Goal: Answer question/provide support

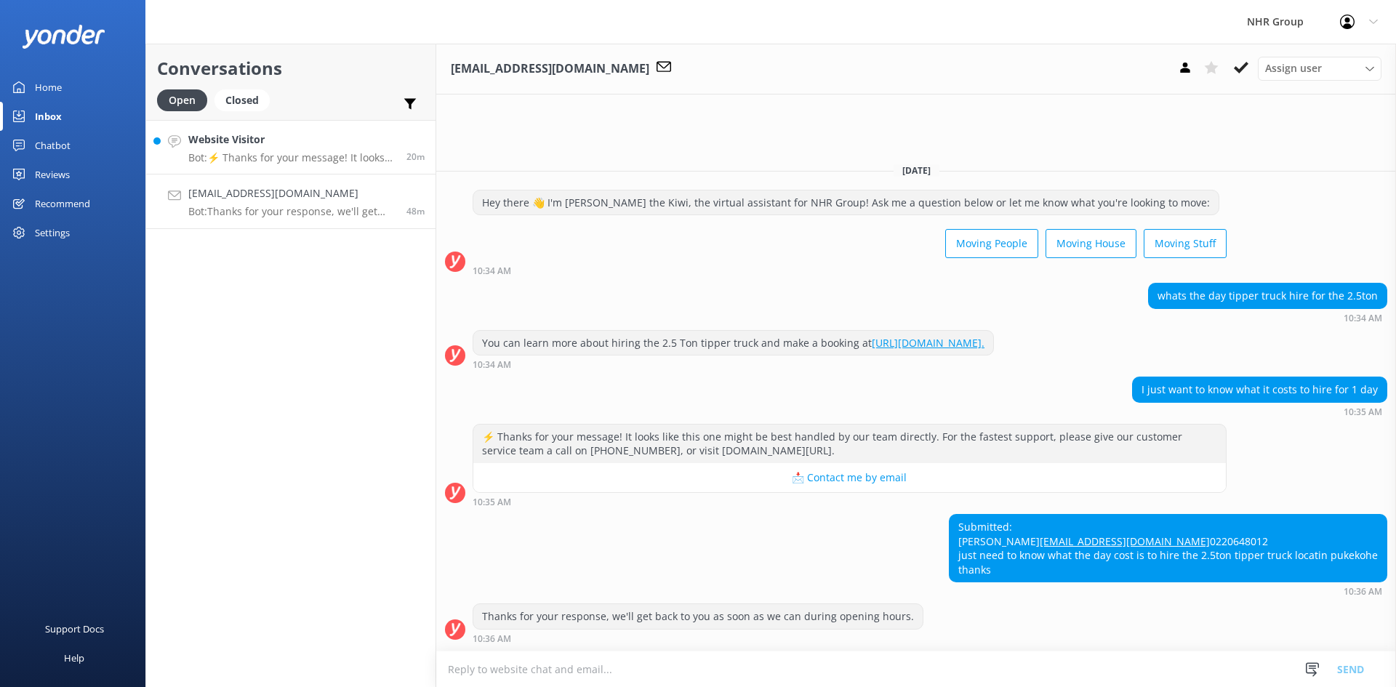
click at [268, 148] on h4 "Website Visitor" at bounding box center [291, 140] width 207 height 16
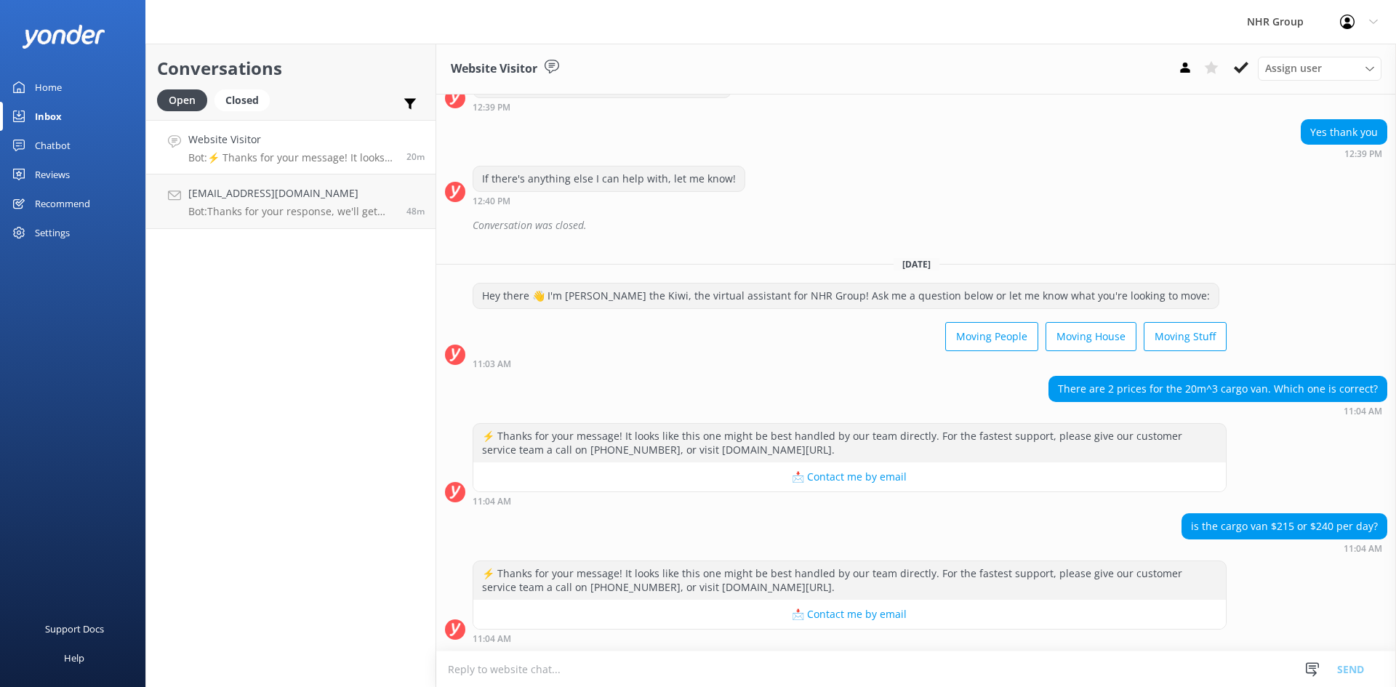
scroll to position [748, 0]
click at [606, 678] on textarea at bounding box center [916, 670] width 960 height 36
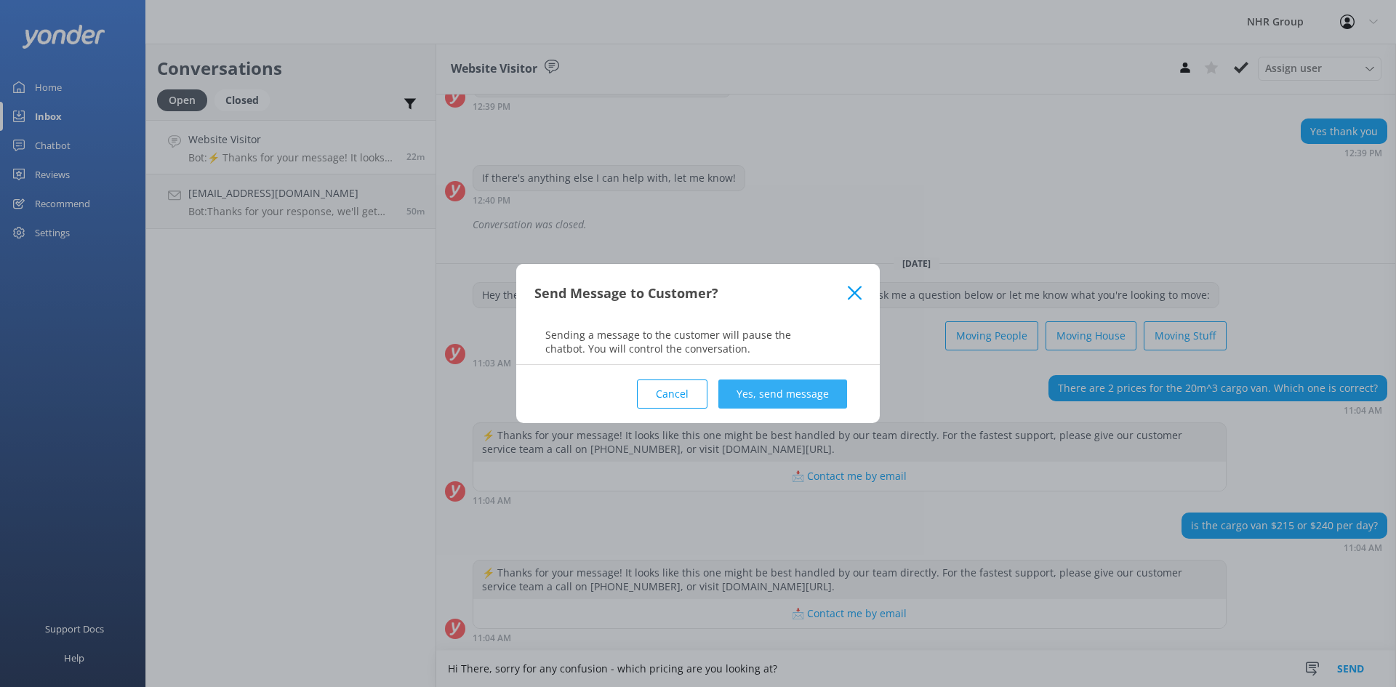
type textarea "Hi There, sorry for any confusion - which pricing are you looking at?"
click at [799, 400] on button "Yes, send message" at bounding box center [782, 394] width 129 height 29
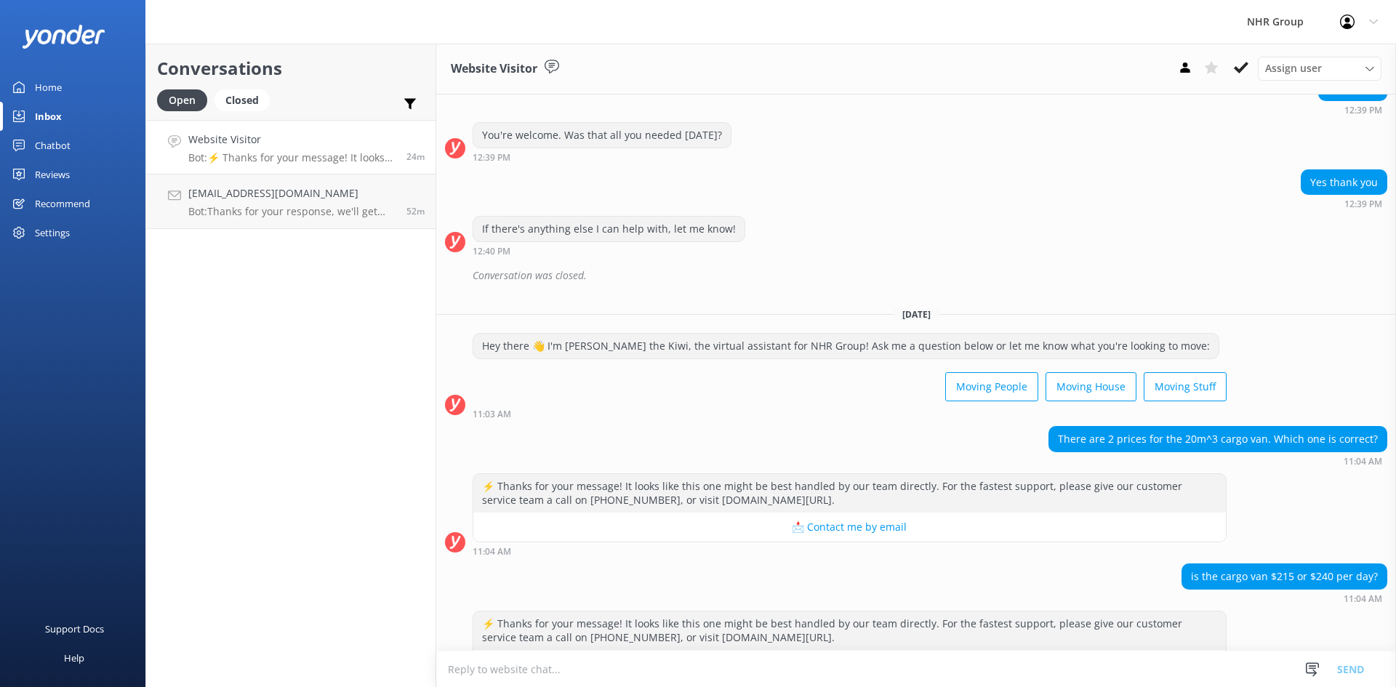
scroll to position [727, 0]
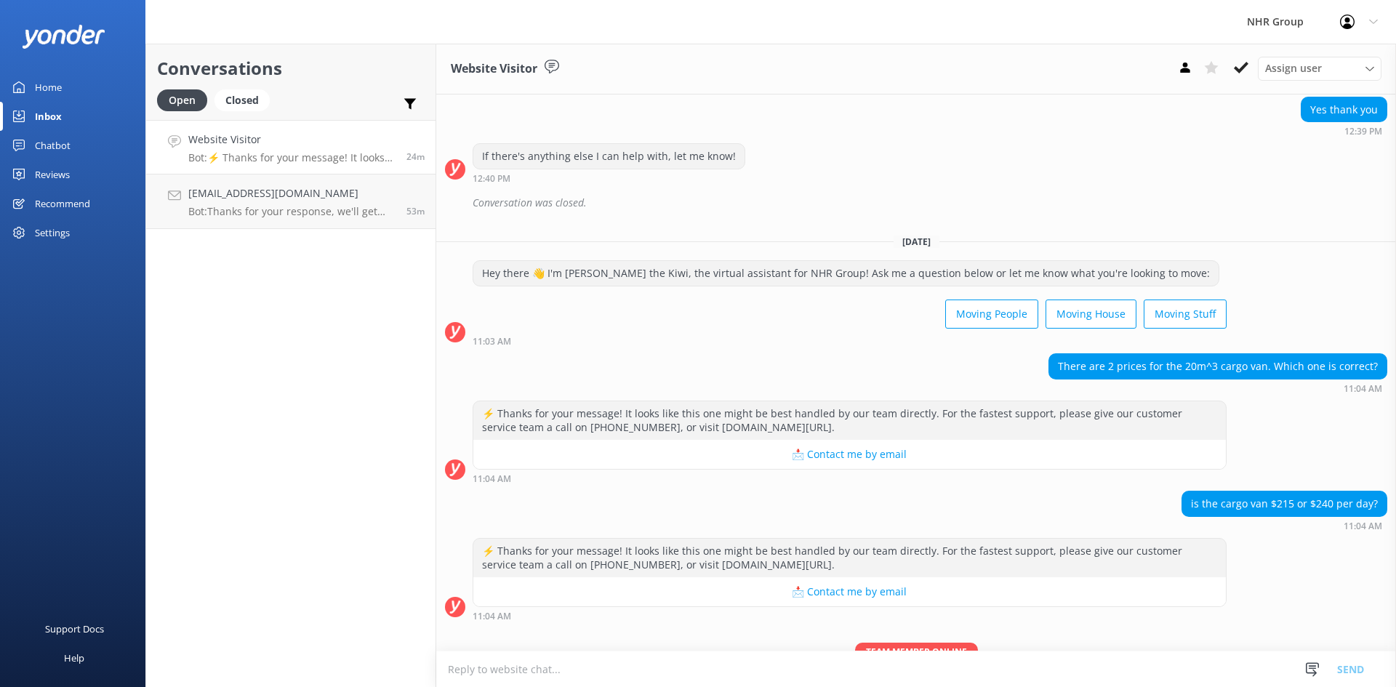
click at [908, 665] on textarea at bounding box center [916, 670] width 960 height 36
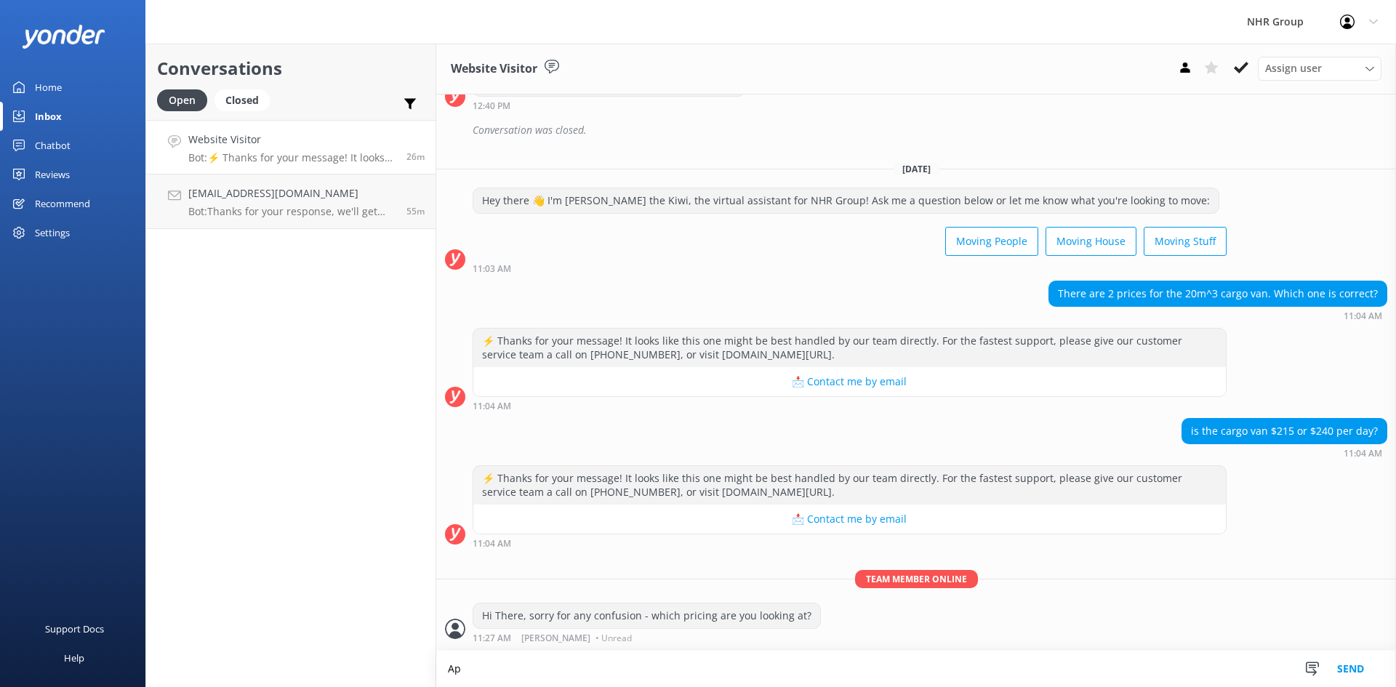
scroll to position [842, 0]
type textarea "A"
click at [337, 529] on div "Conversations Open Closed Important Assigned to me Unassigned Website Visitor B…" at bounding box center [290, 366] width 291 height 644
click at [471, 670] on textarea at bounding box center [916, 670] width 960 height 36
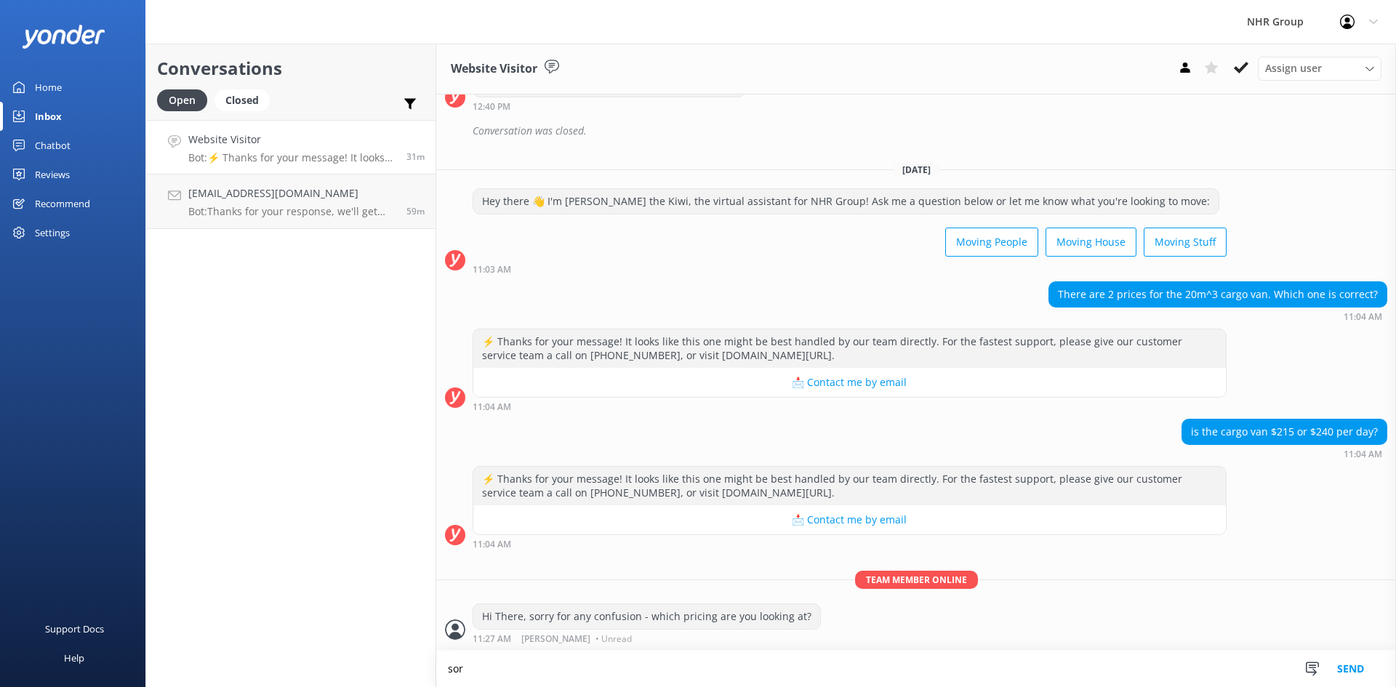
scroll to position [842, 0]
type textarea "s"
type textarea "a"
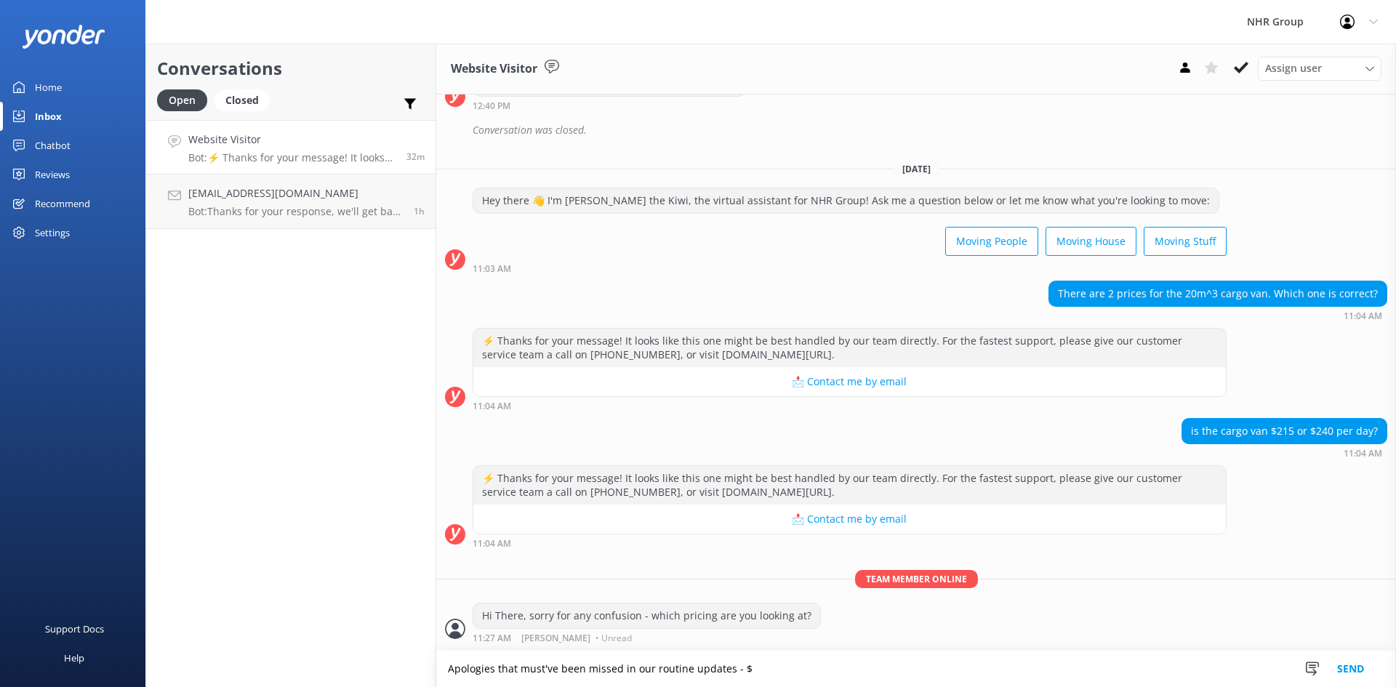
click at [338, 577] on div "Conversations Open Closed Important Assigned to me Unassigned Website Visitor B…" at bounding box center [290, 366] width 291 height 644
click at [766, 670] on textarea "Apologies that must've been missed in our routine updates - $" at bounding box center [916, 669] width 960 height 36
type textarea "Apologies that must've been missed in our routine updates - $215 is the correct…"
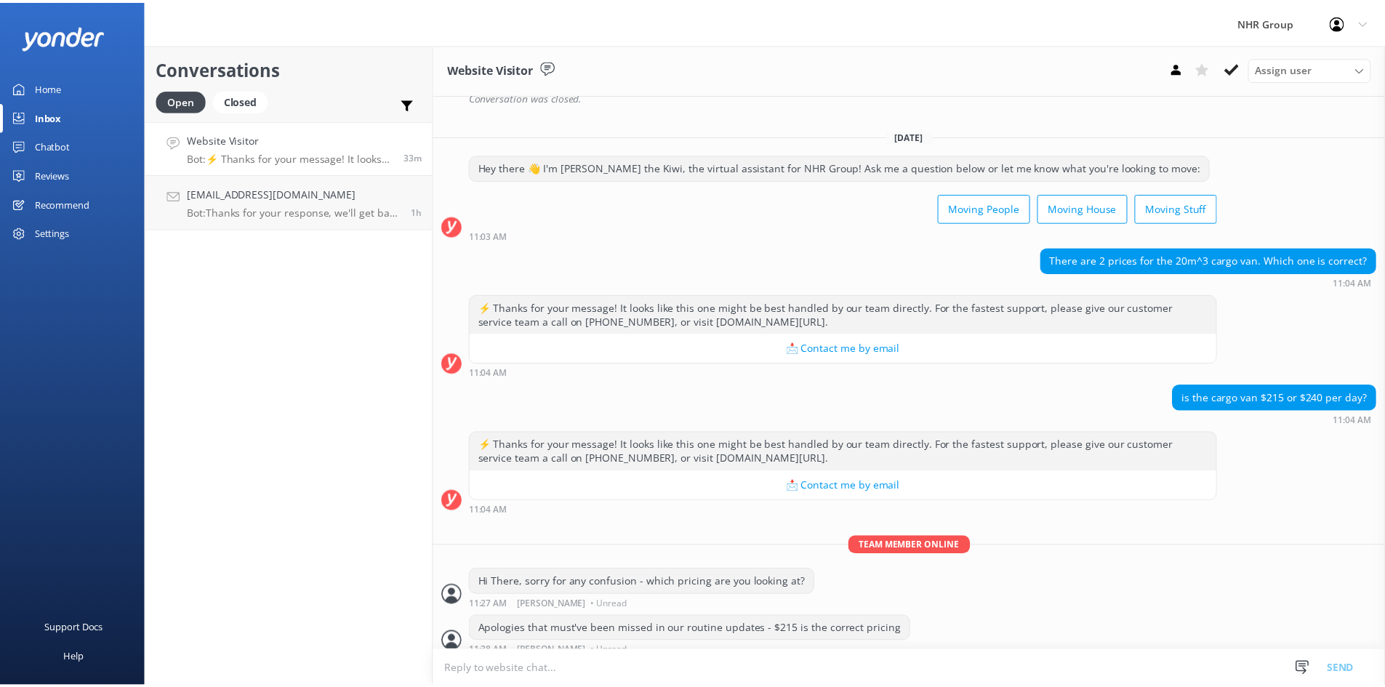
scroll to position [889, 0]
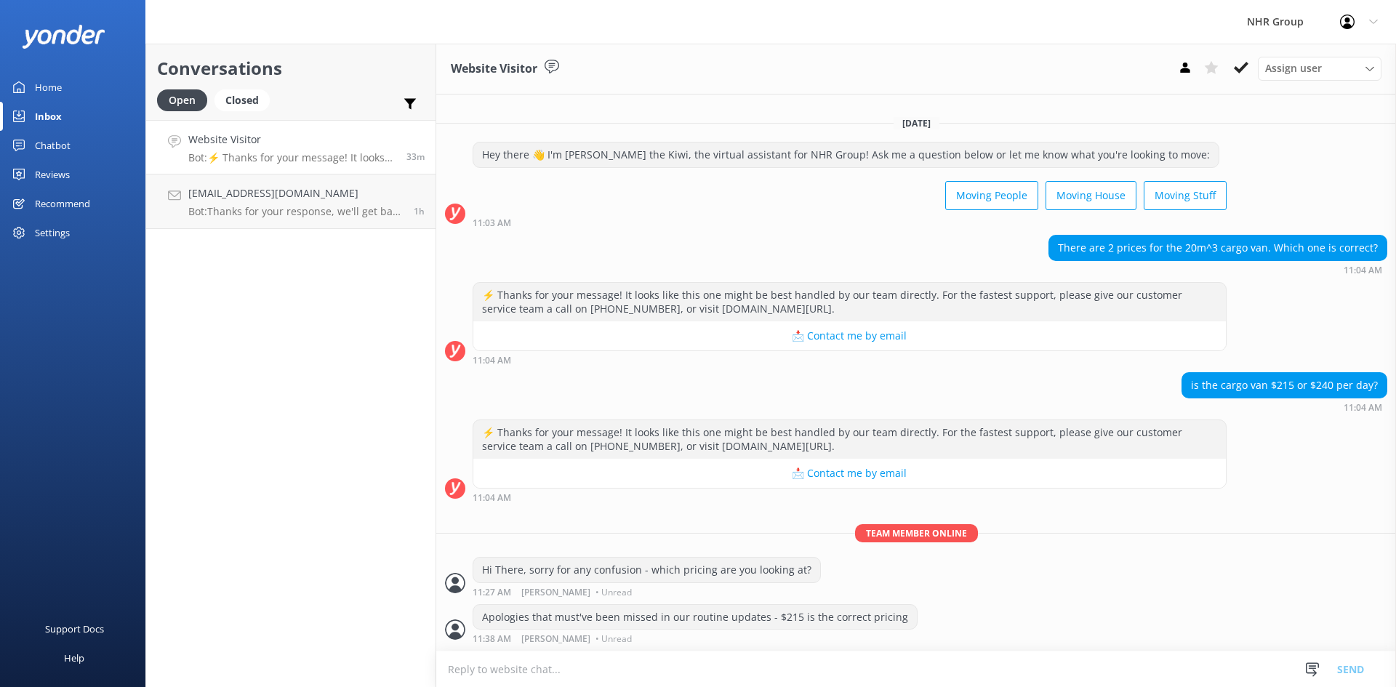
click at [52, 91] on div "Home" at bounding box center [48, 87] width 27 height 29
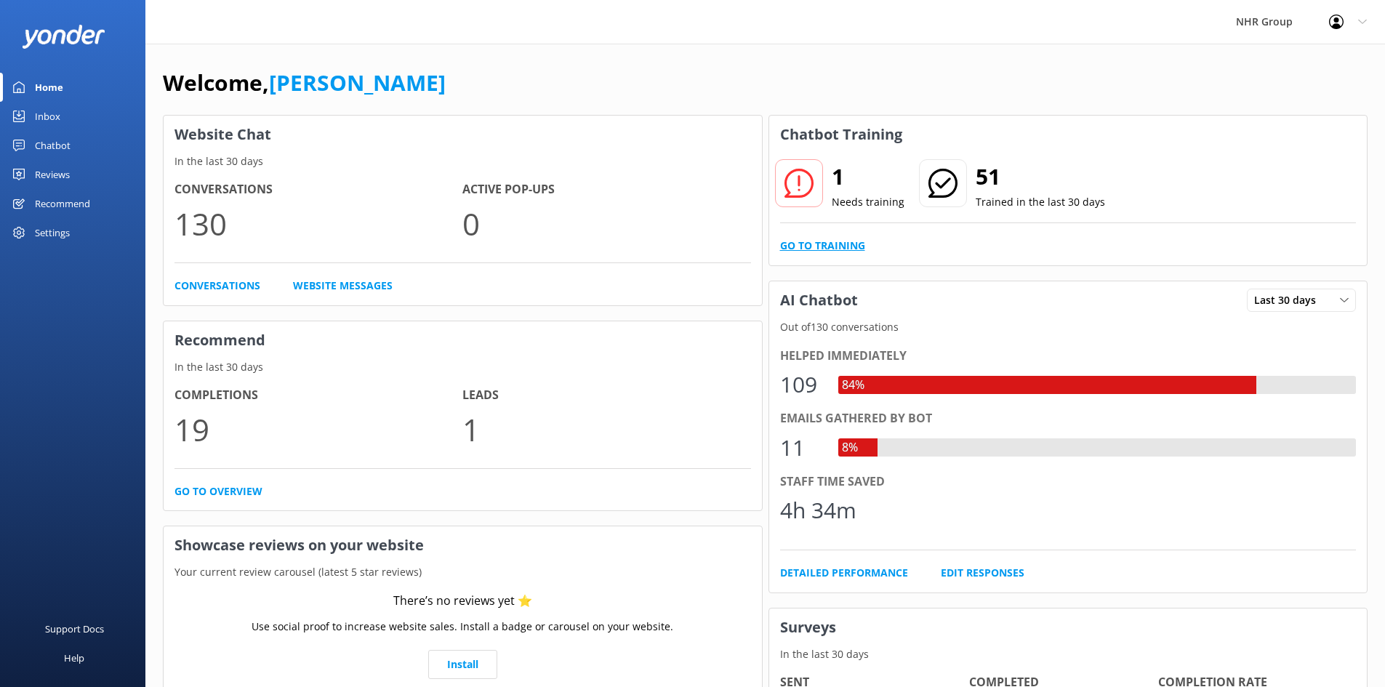
click at [829, 241] on link "Go to Training" at bounding box center [822, 246] width 85 height 16
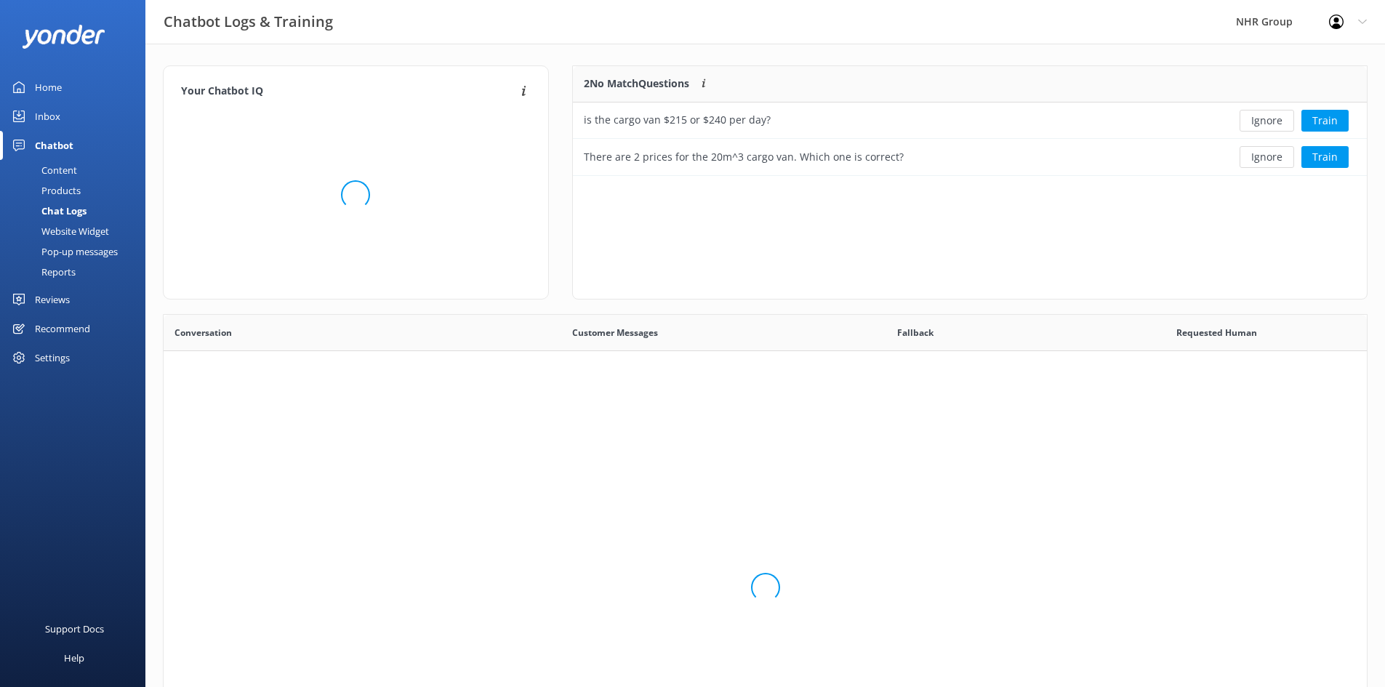
scroll to position [99, 783]
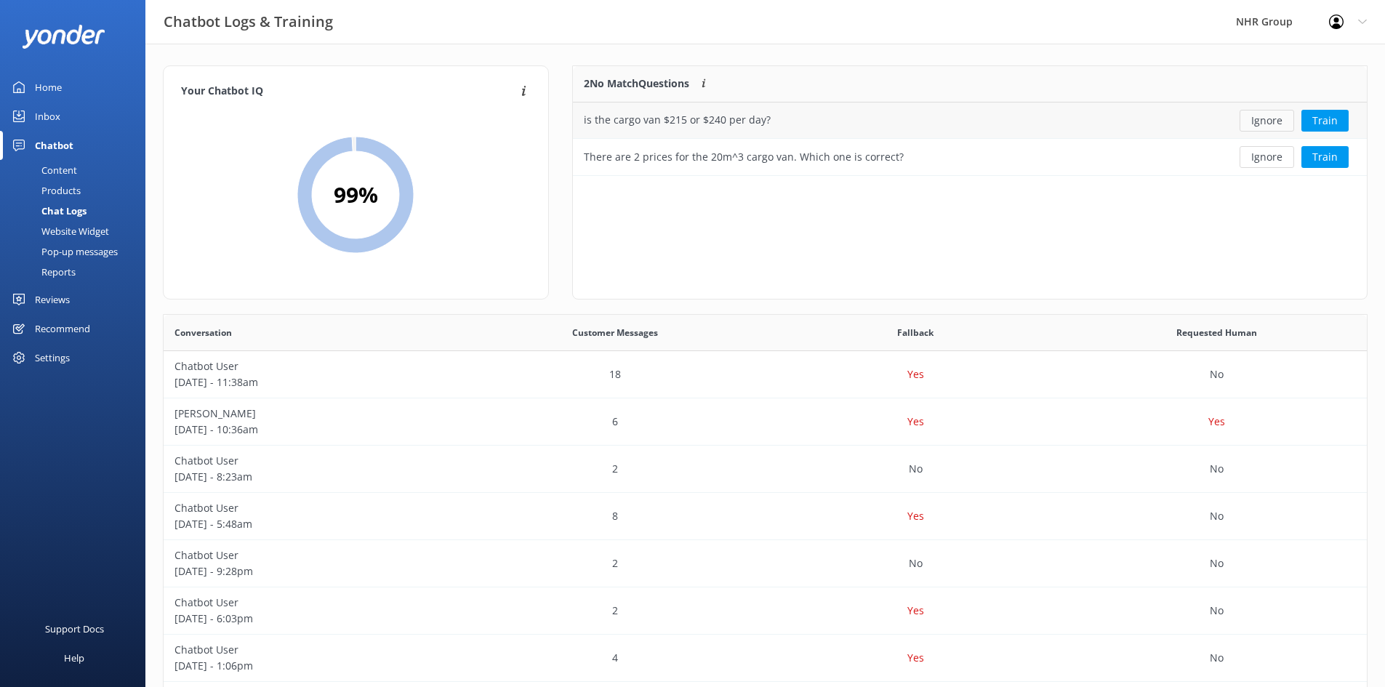
click at [1284, 121] on button "Ignore" at bounding box center [1267, 121] width 55 height 22
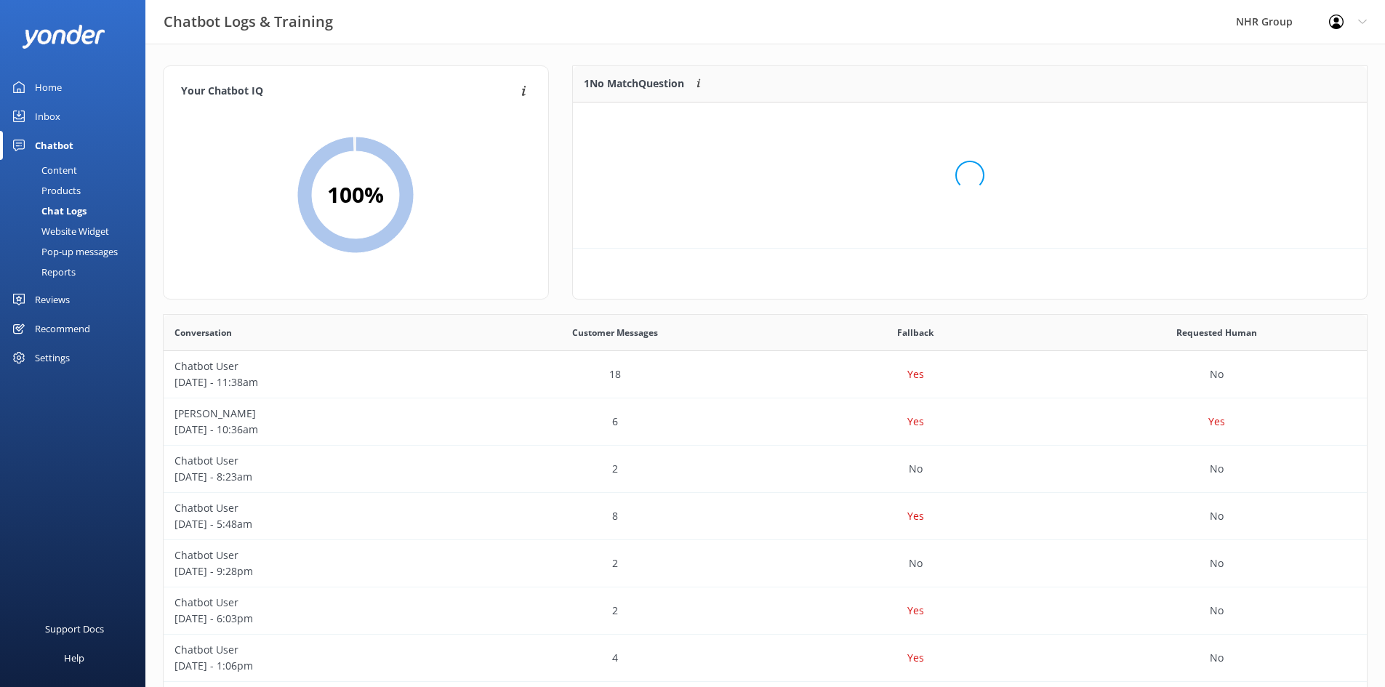
scroll to position [63, 783]
click at [1262, 120] on button "Ignore" at bounding box center [1267, 121] width 55 height 22
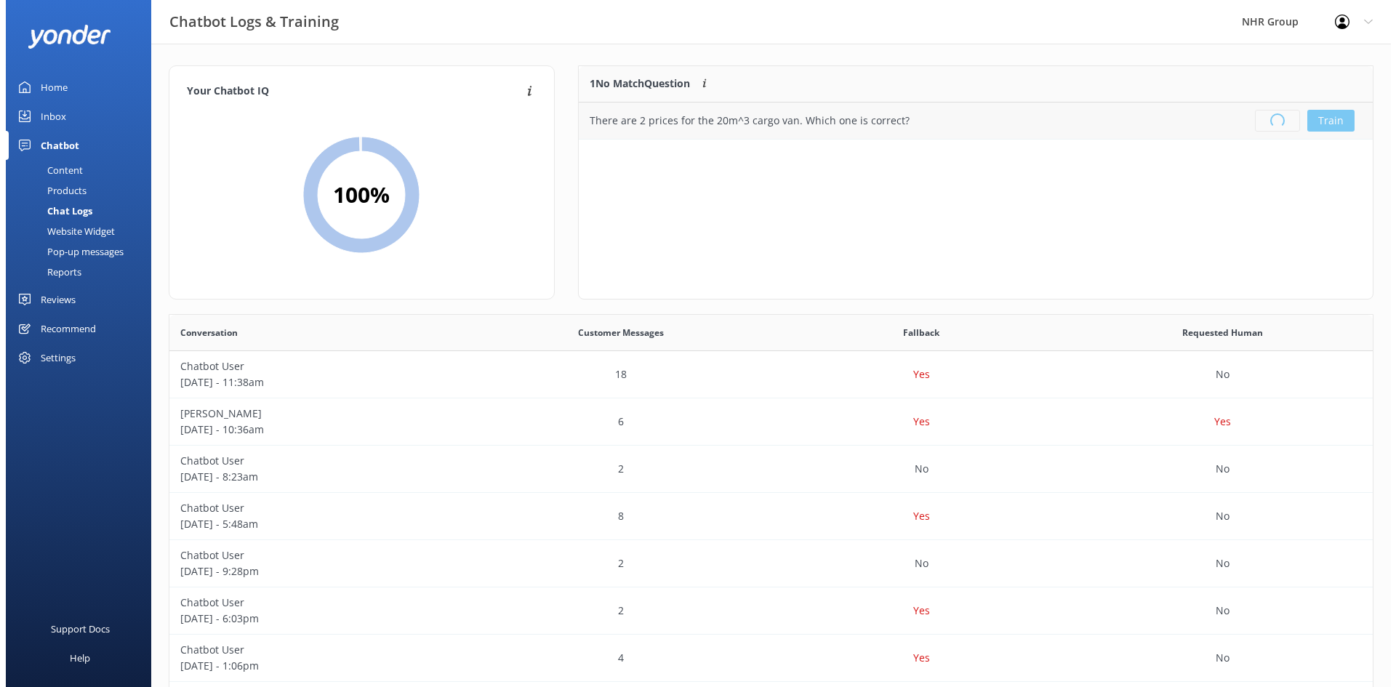
scroll to position [171, 783]
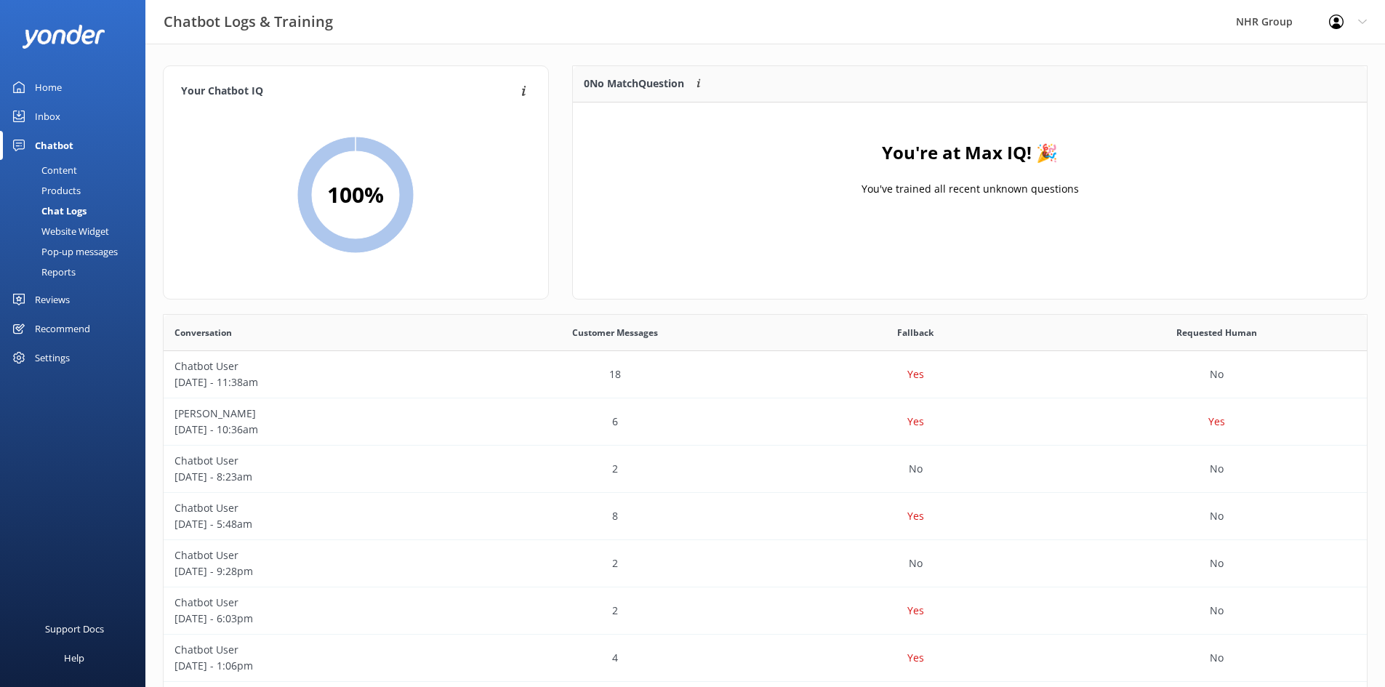
click at [46, 116] on div "Inbox" at bounding box center [47, 116] width 25 height 29
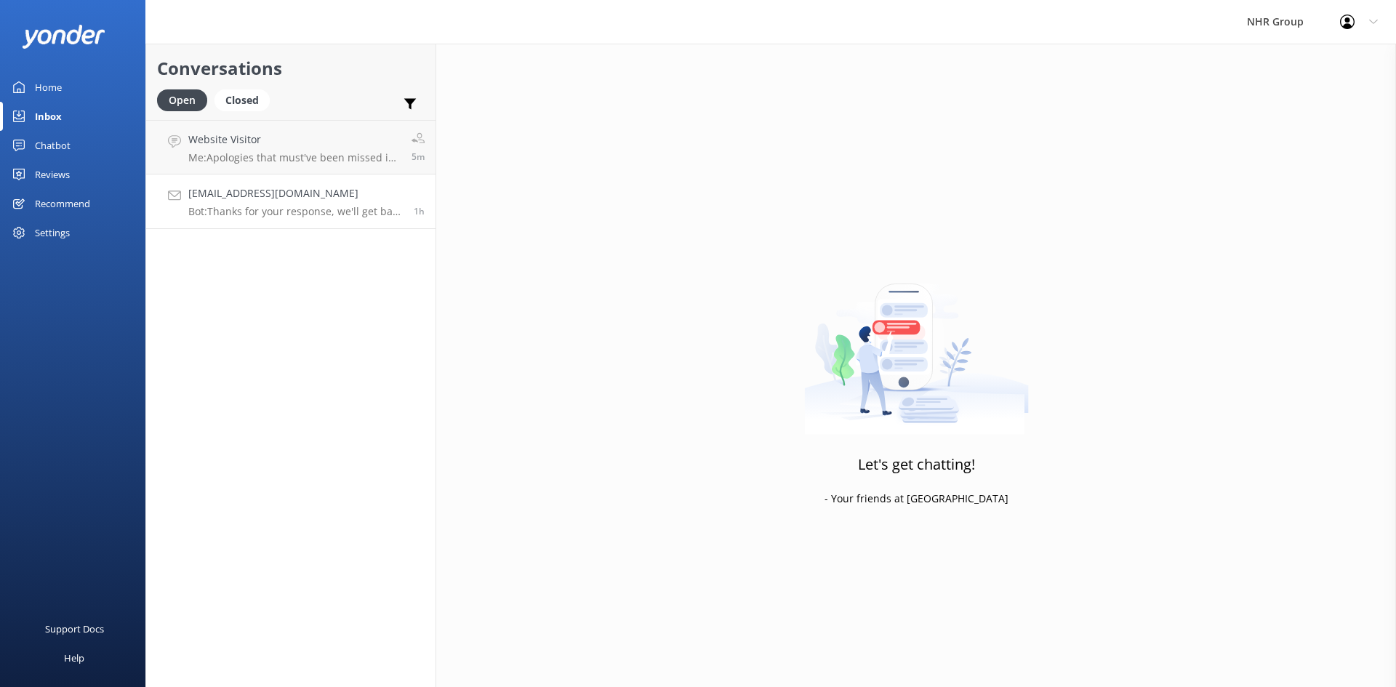
click at [305, 208] on p "Bot: Thanks for your response, we'll get back to you as soon as we can during o…" at bounding box center [295, 211] width 215 height 13
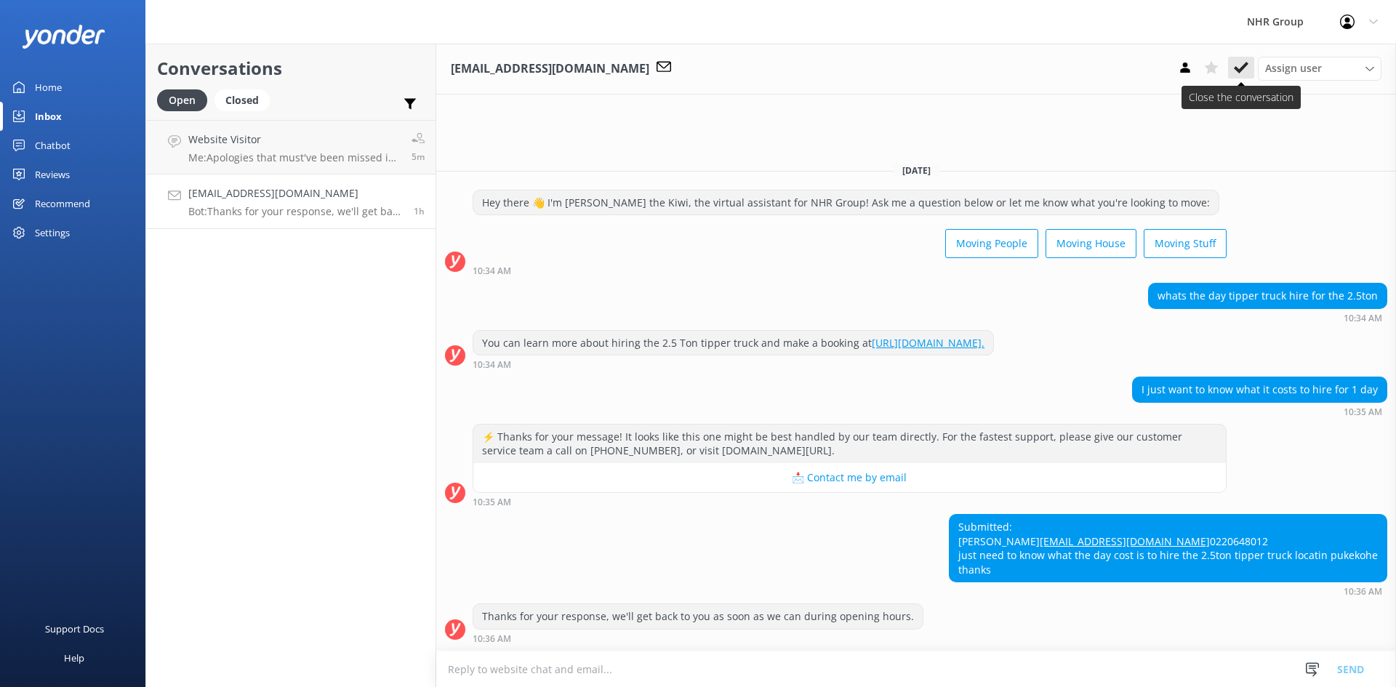
click at [1239, 65] on icon at bounding box center [1241, 67] width 15 height 15
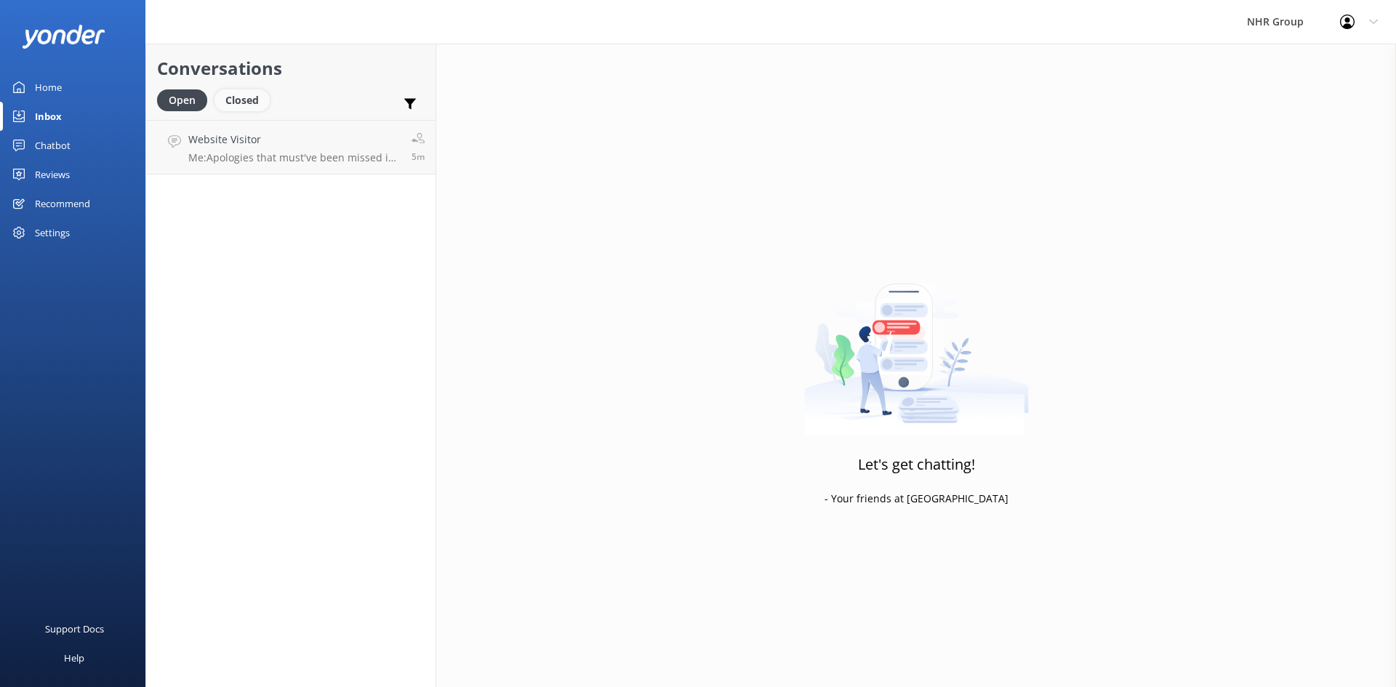
click at [244, 100] on div "Closed" at bounding box center [242, 100] width 55 height 22
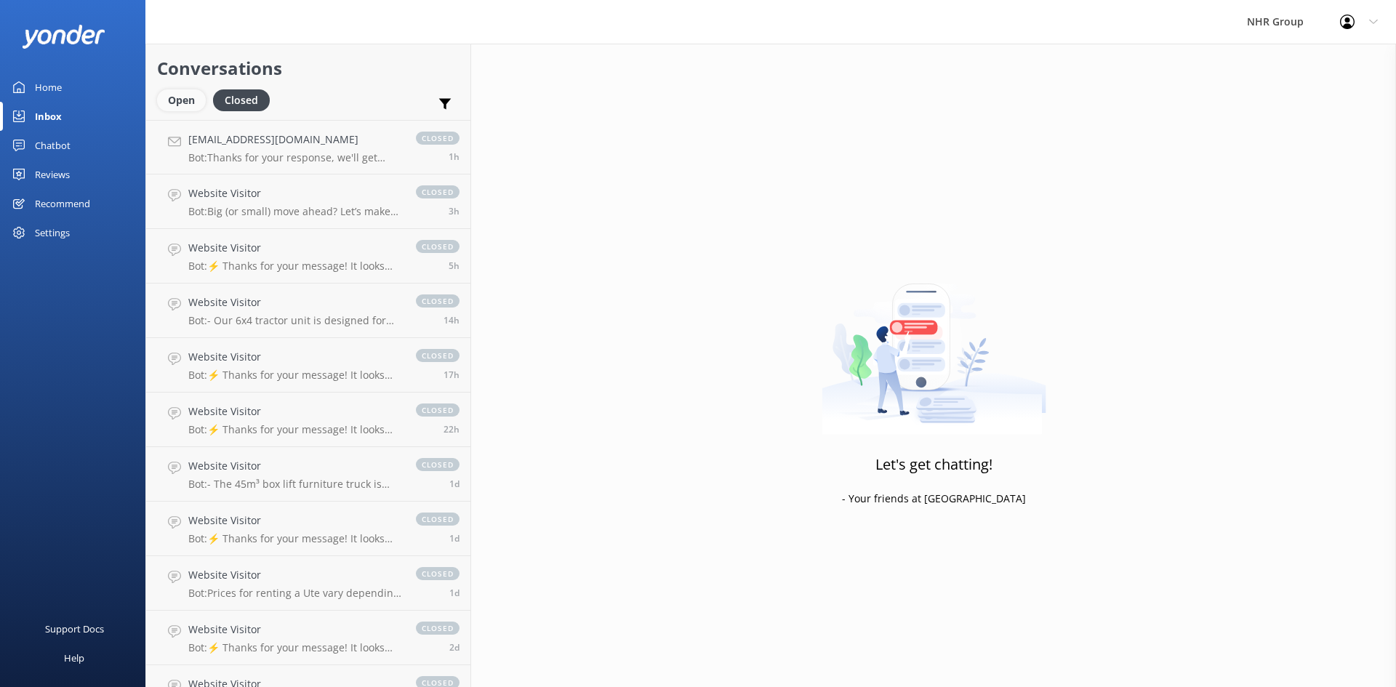
click at [189, 97] on div "Open" at bounding box center [181, 100] width 49 height 22
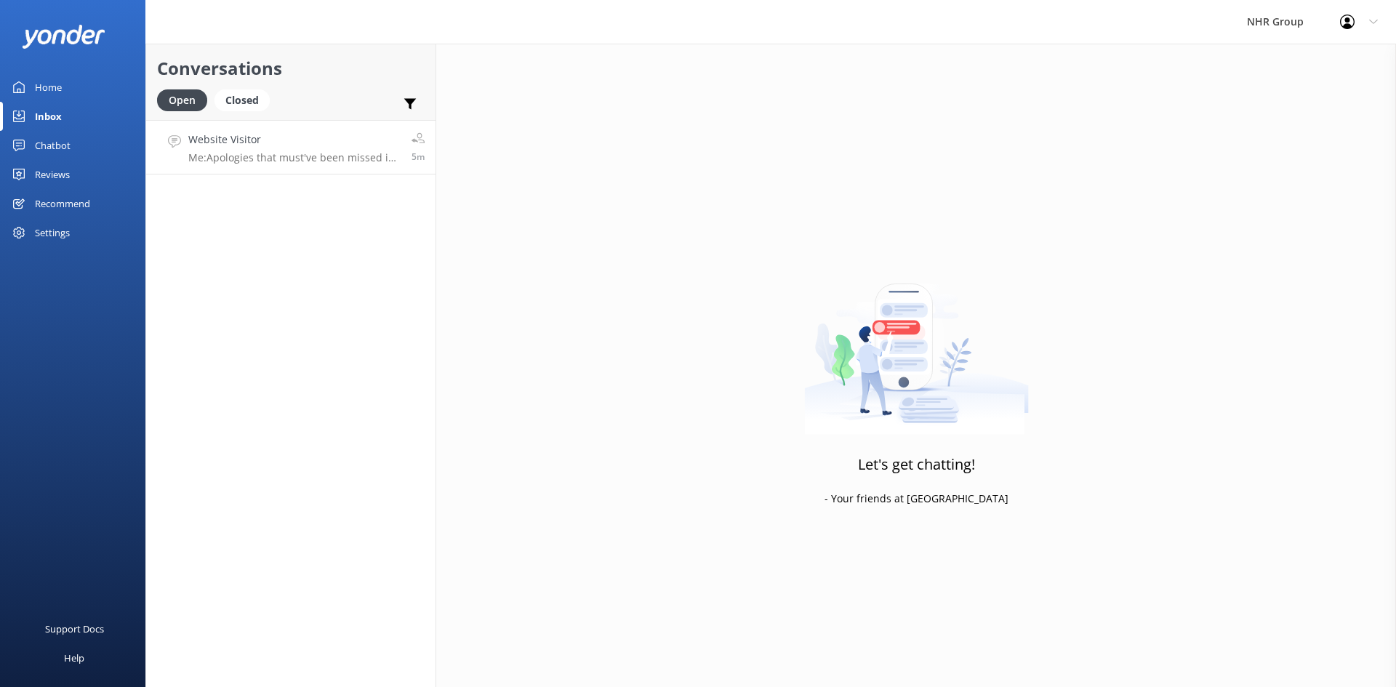
click at [211, 136] on h4 "Website Visitor" at bounding box center [294, 140] width 212 height 16
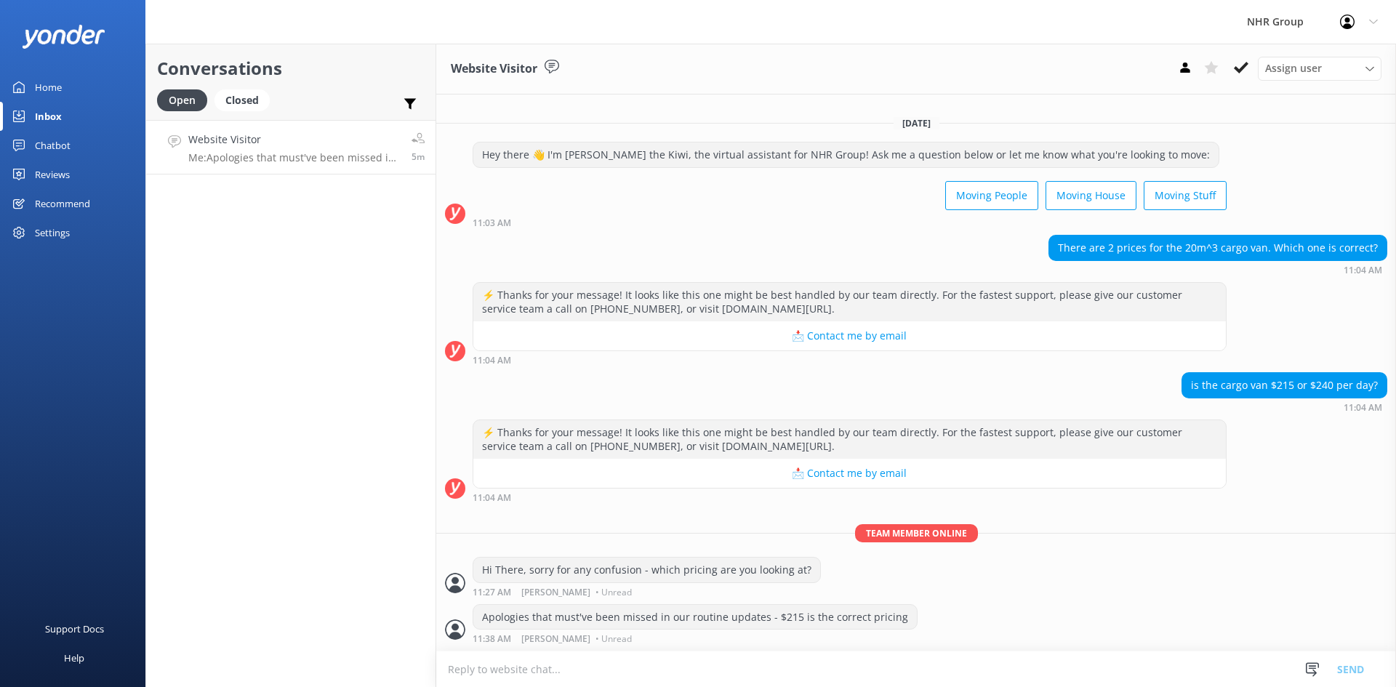
scroll to position [889, 0]
click at [321, 223] on div "Conversations Open Closed Important Assigned to me Unassigned Website Visitor M…" at bounding box center [290, 366] width 291 height 644
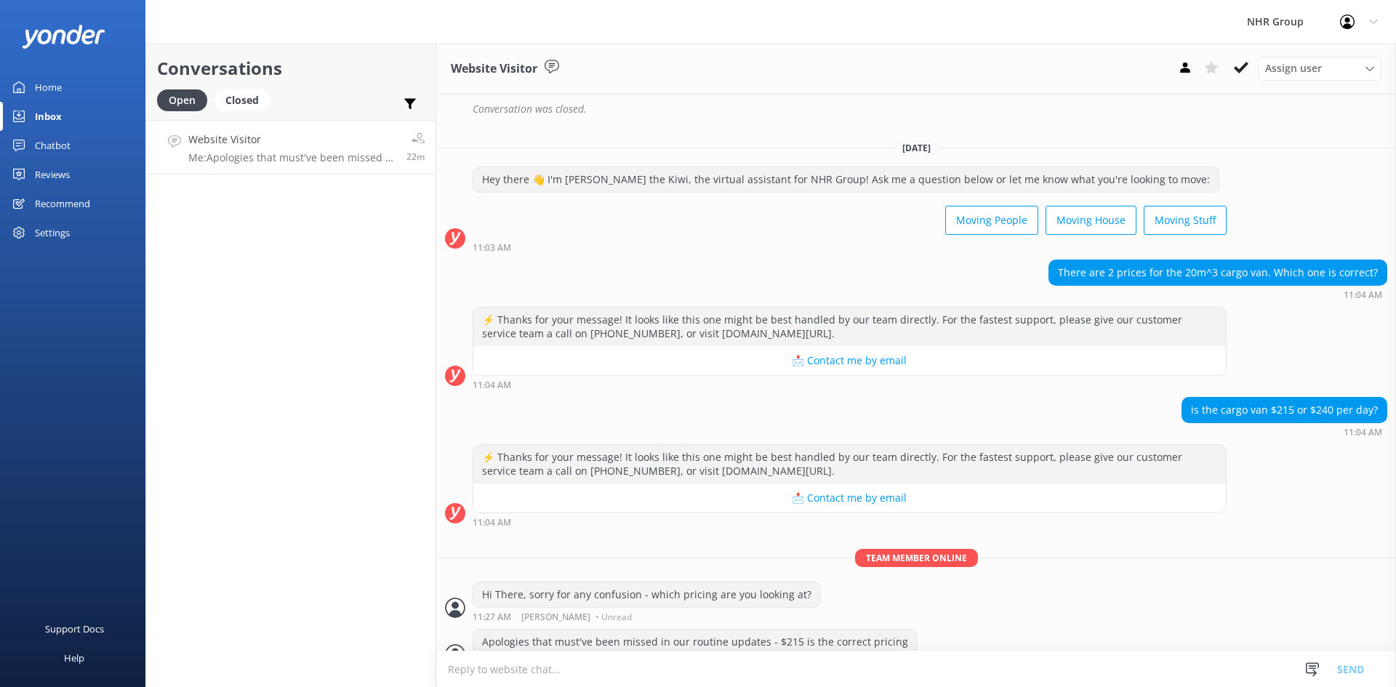
scroll to position [889, 0]
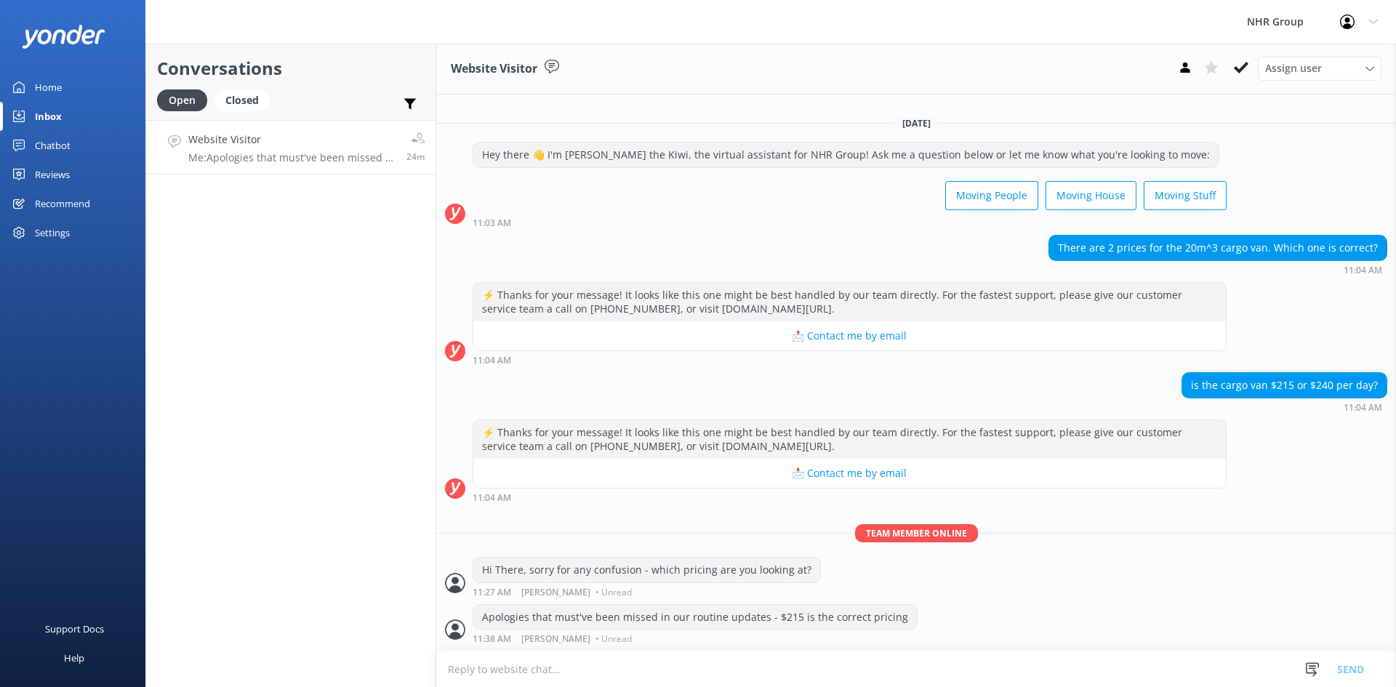
scroll to position [889, 0]
click at [1190, 69] on icon at bounding box center [1185, 67] width 15 height 15
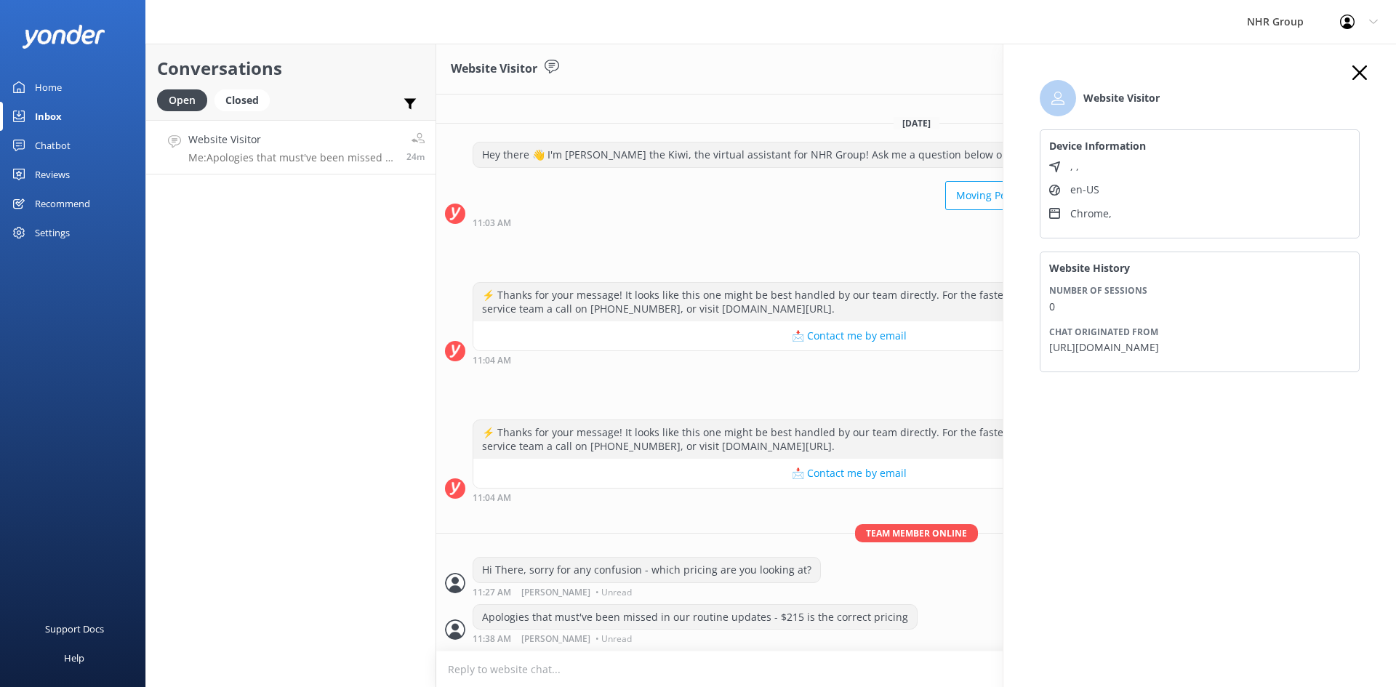
click at [1364, 76] on use "button" at bounding box center [1360, 72] width 15 height 15
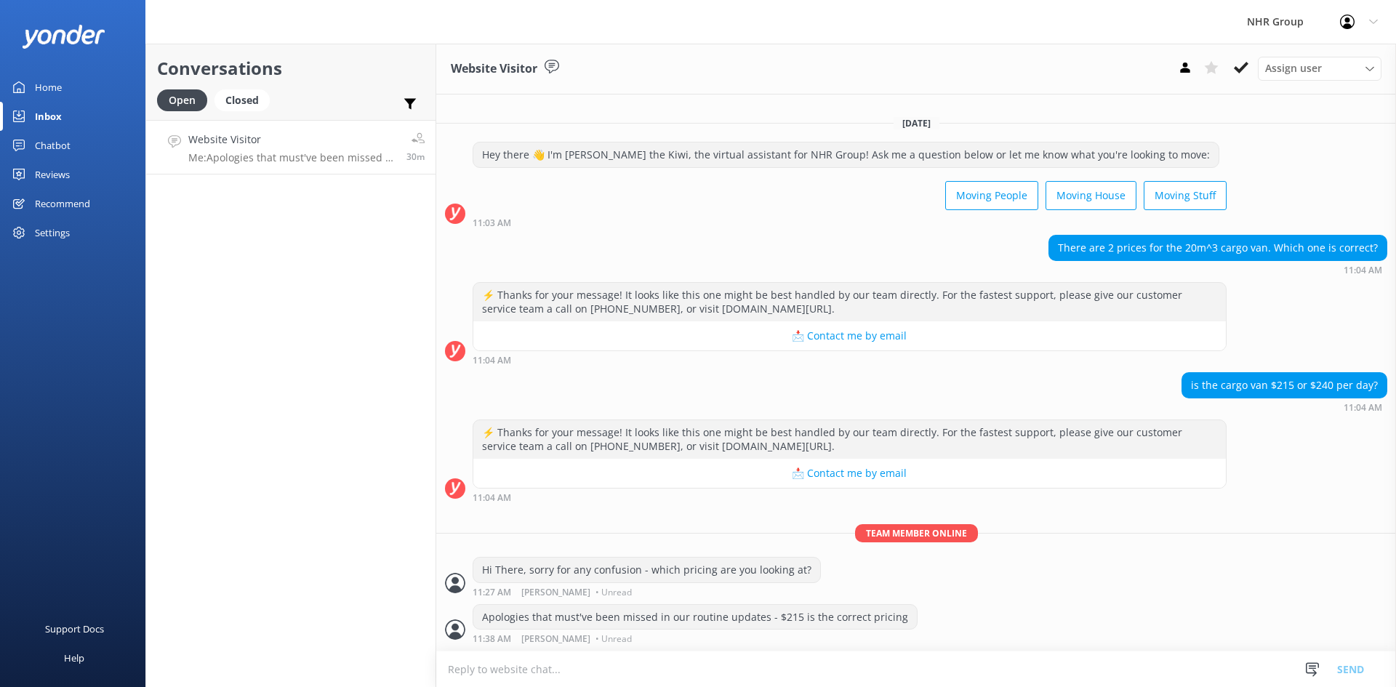
scroll to position [889, 0]
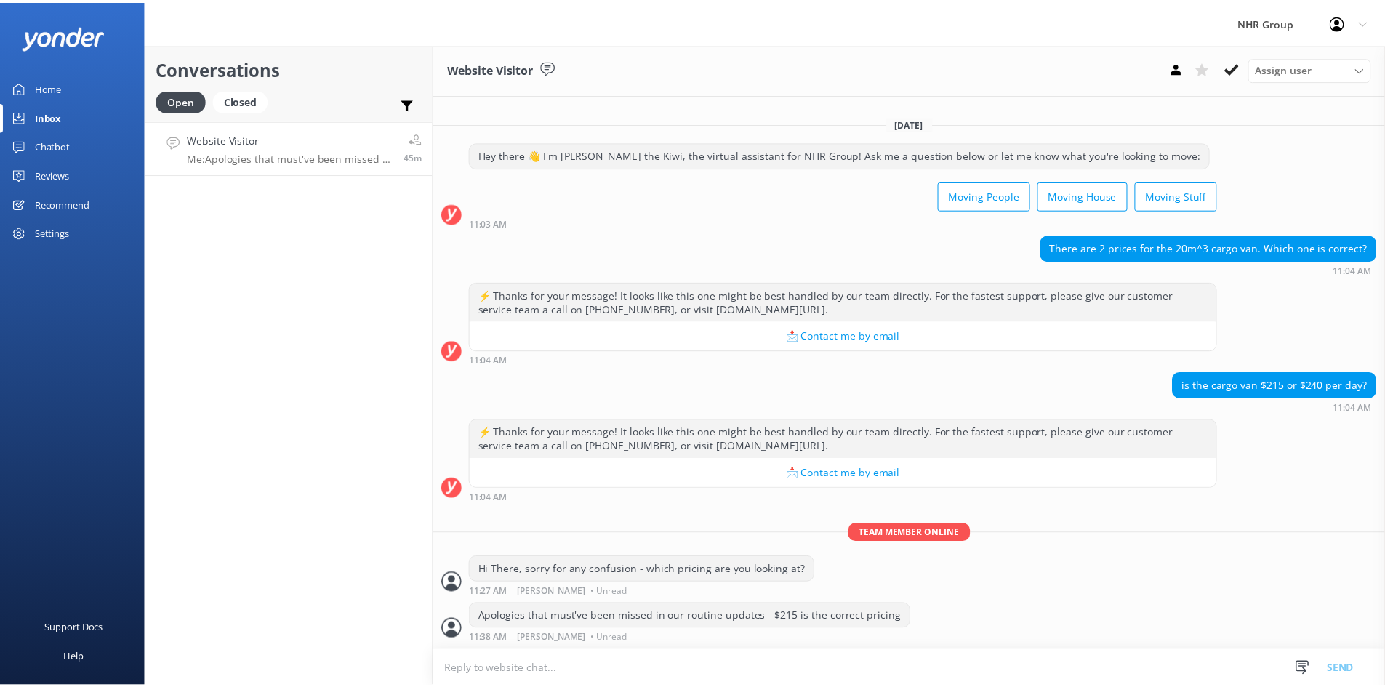
scroll to position [889, 0]
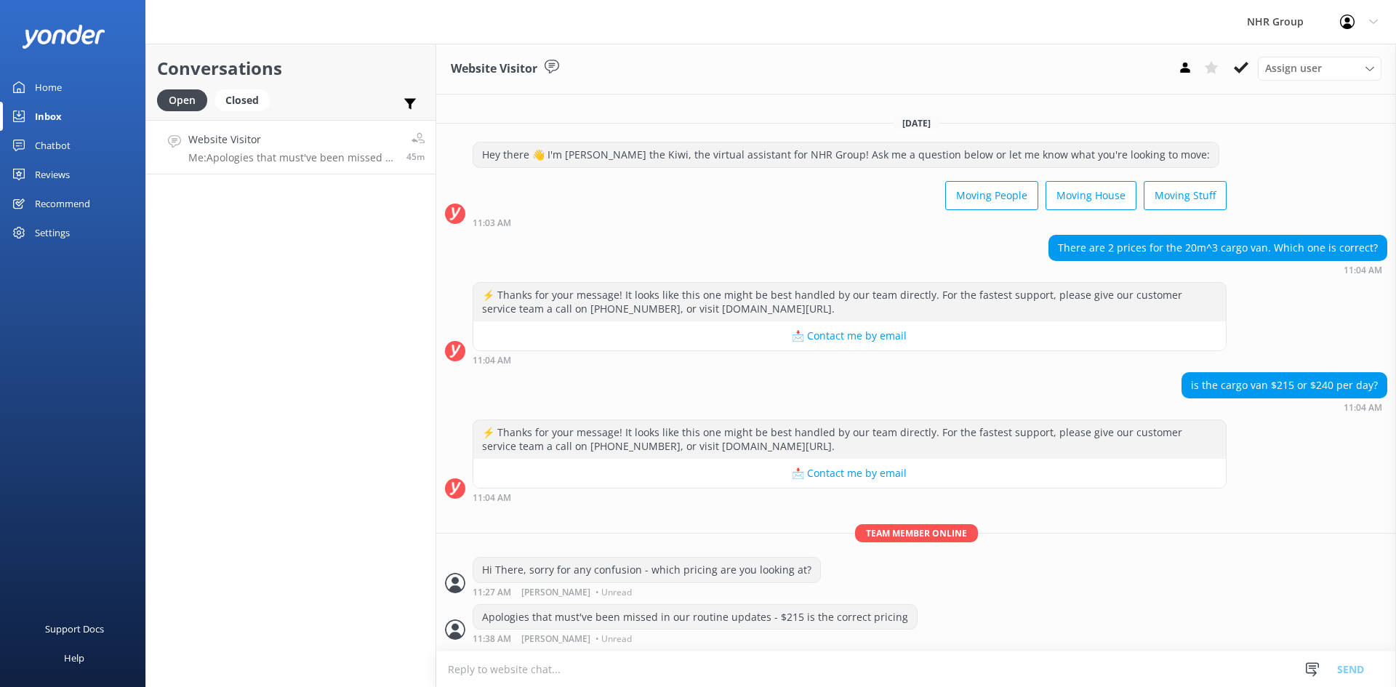
click at [51, 92] on div "Home" at bounding box center [48, 87] width 27 height 29
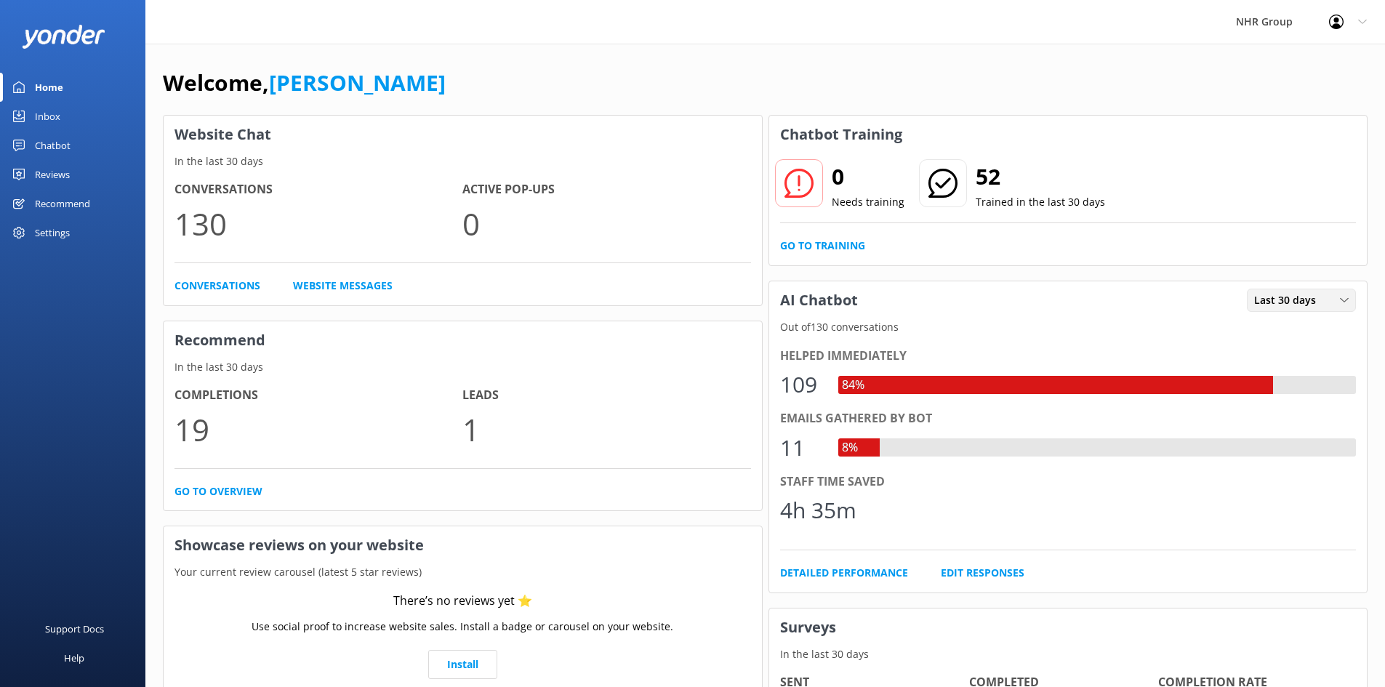
click at [1315, 305] on span "Last 30 days" at bounding box center [1289, 300] width 71 height 16
click at [54, 143] on div "Chatbot" at bounding box center [53, 145] width 36 height 29
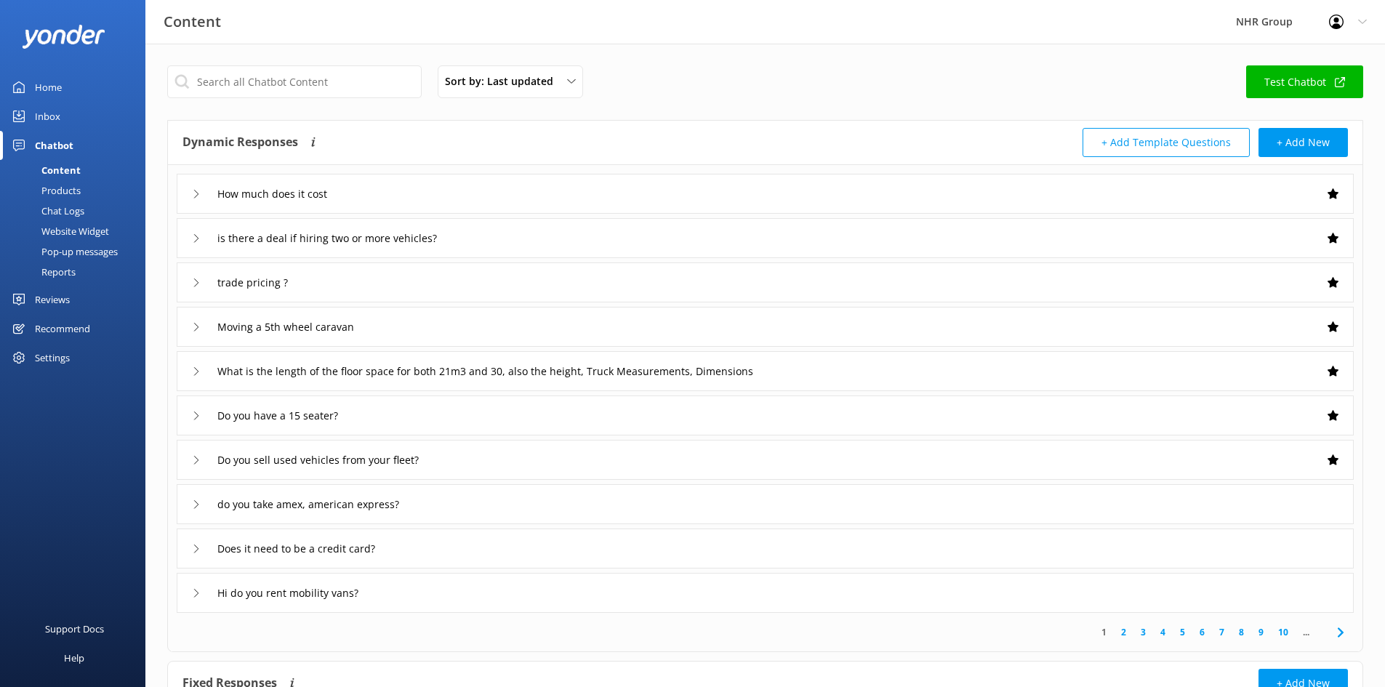
click at [56, 271] on div "Reports" at bounding box center [42, 272] width 67 height 20
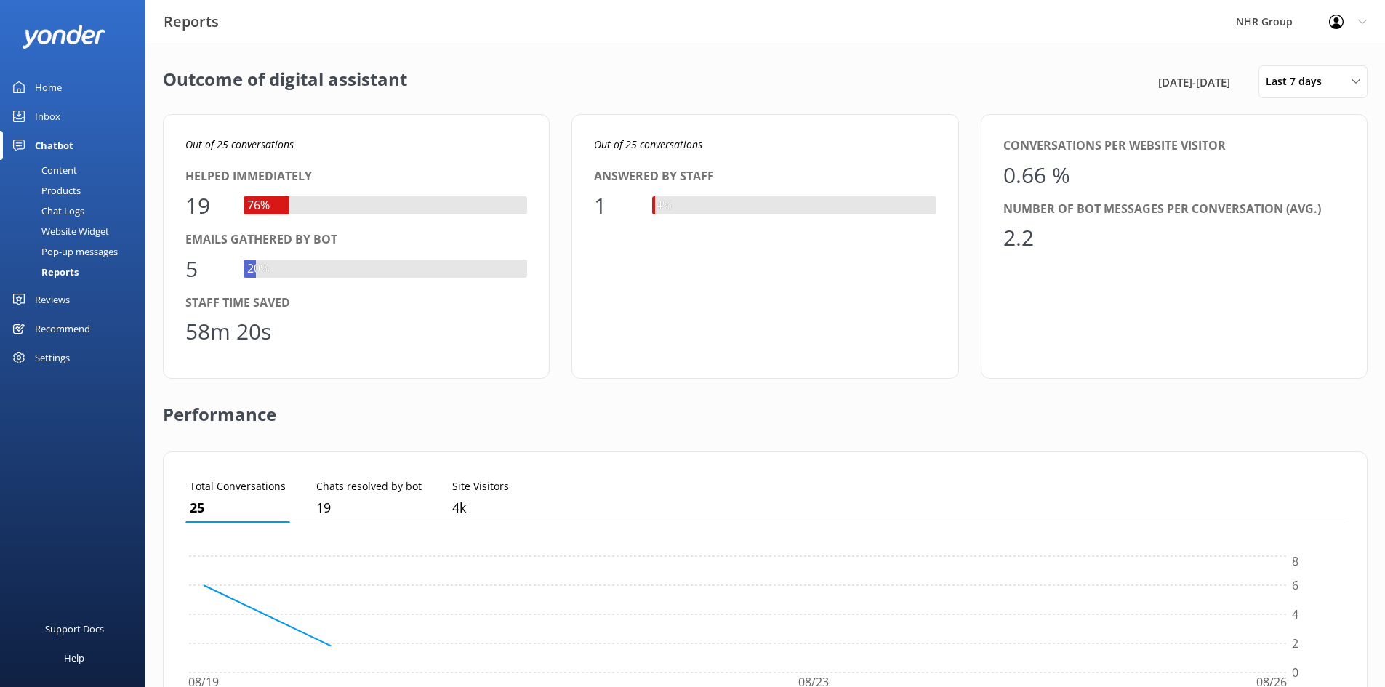
scroll to position [135, 1149]
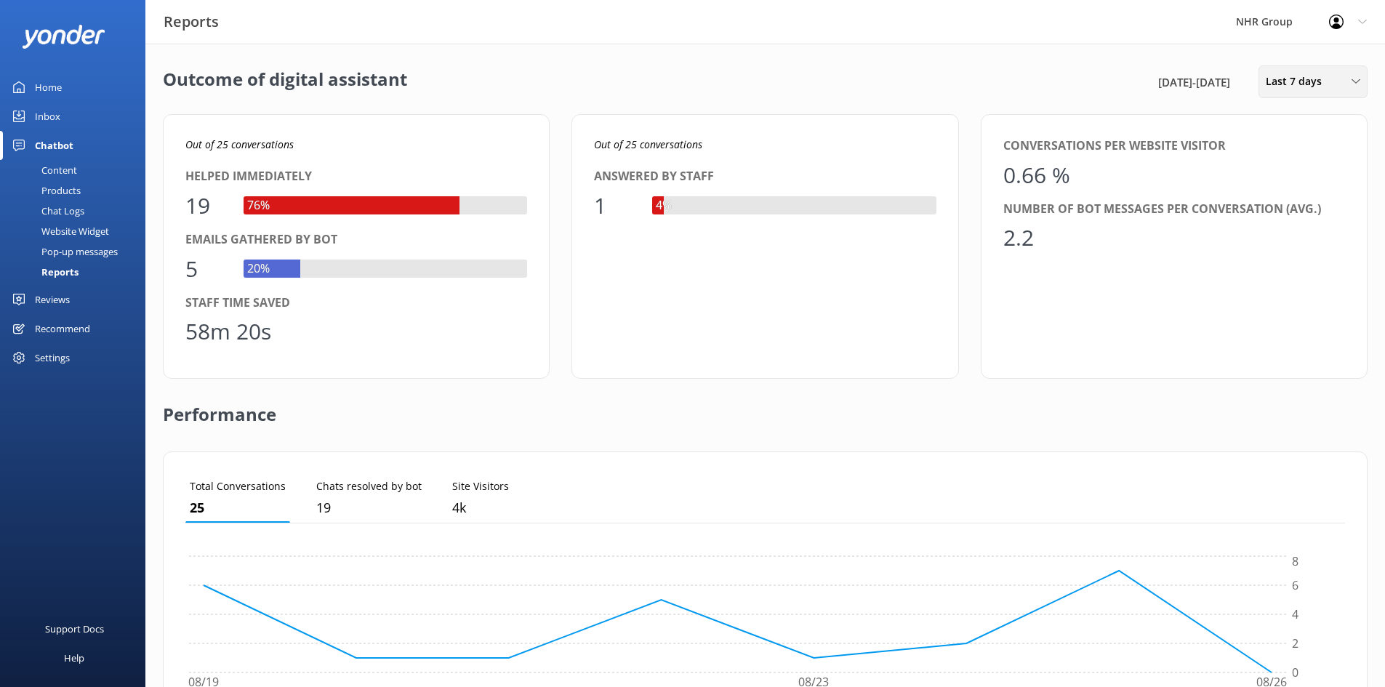
click at [1318, 72] on div "Last 7 days Last 7 days Last 30 days Last month Last 90 days Last 180 days Cust…" at bounding box center [1313, 81] width 109 height 33
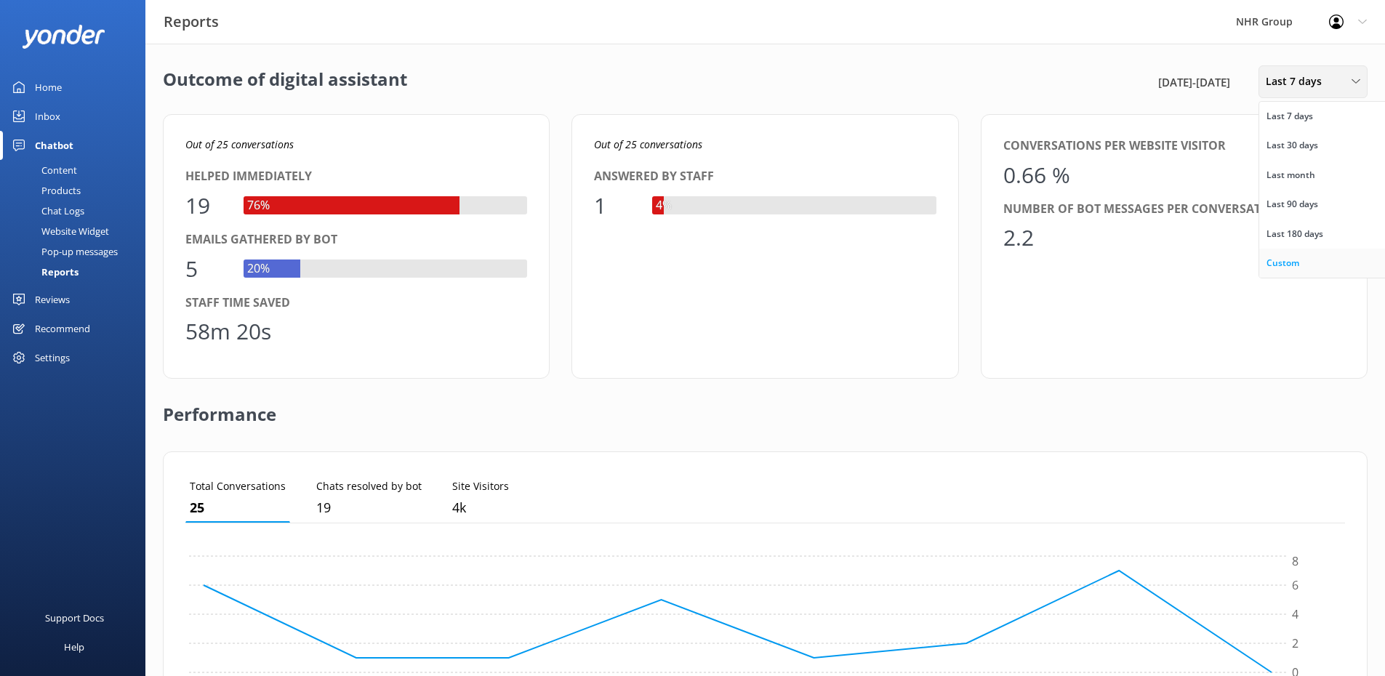
click at [1278, 263] on div "Custom" at bounding box center [1283, 263] width 33 height 15
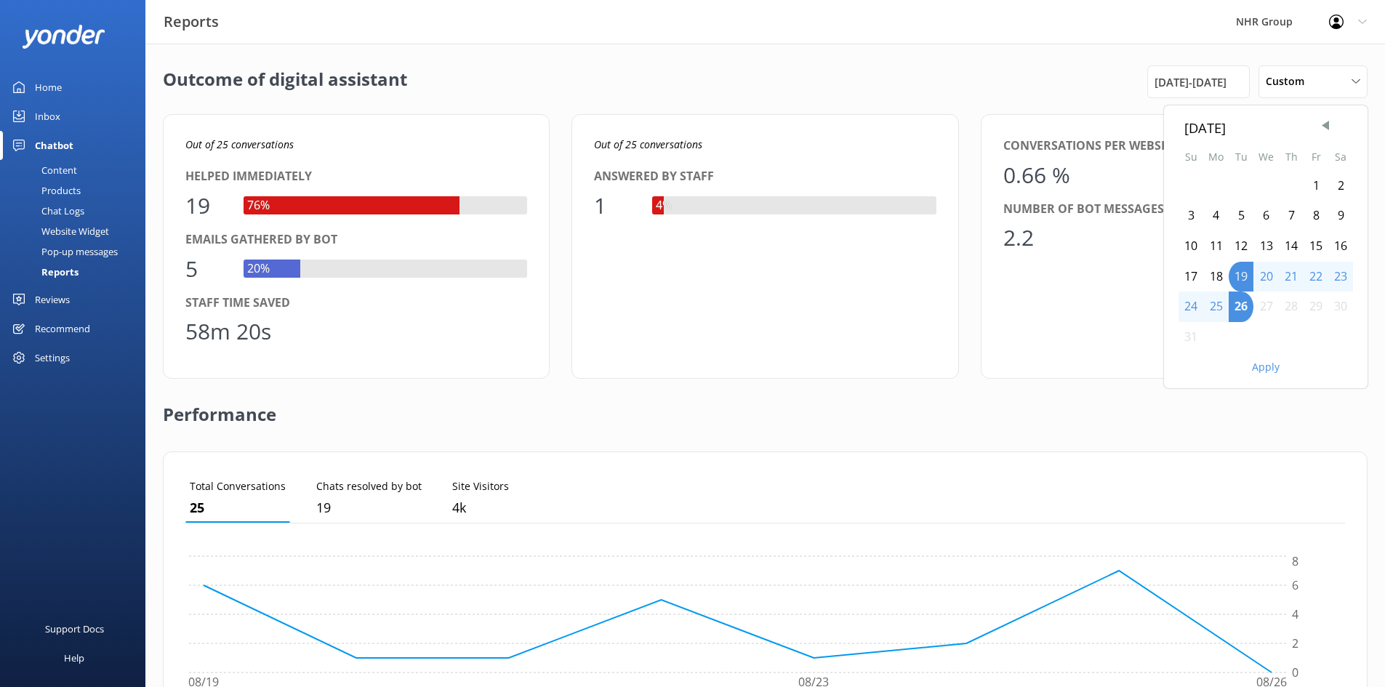
click at [1314, 187] on div "1" at bounding box center [1316, 186] width 25 height 31
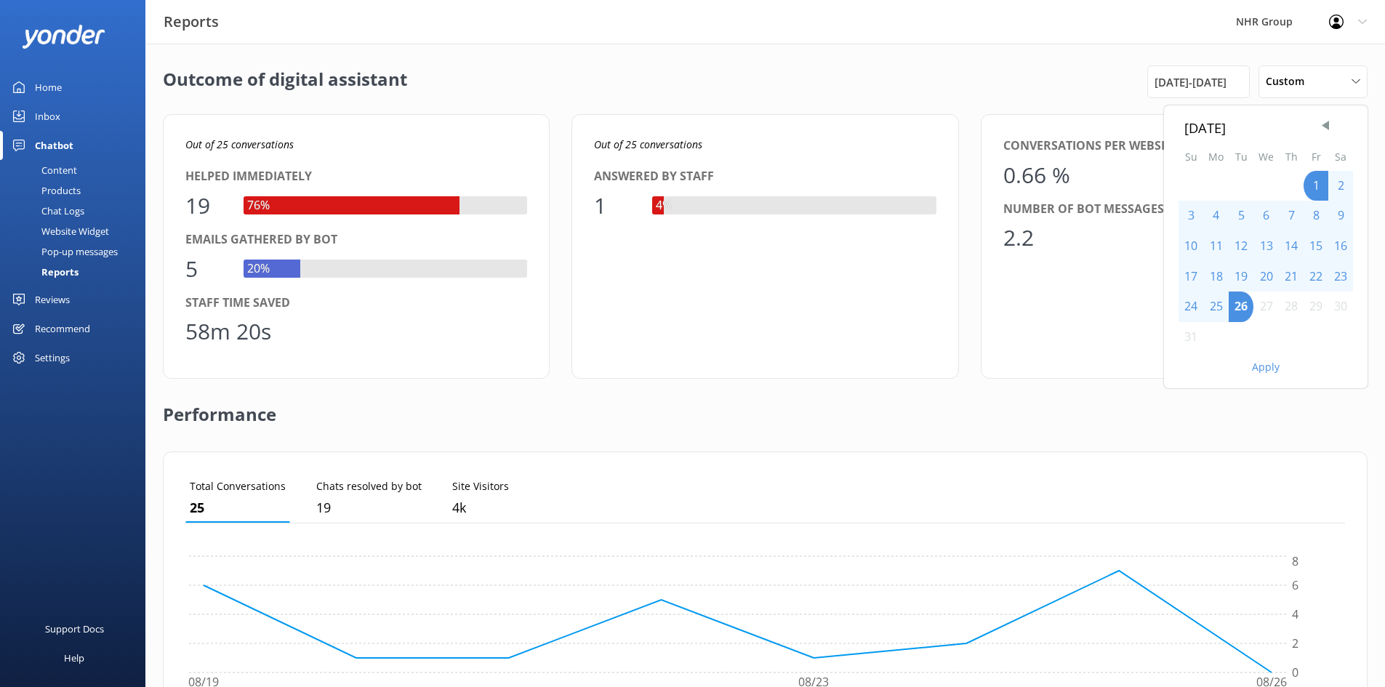
click at [1262, 366] on button "Apply" at bounding box center [1266, 367] width 28 height 10
